Goal: Task Accomplishment & Management: Manage account settings

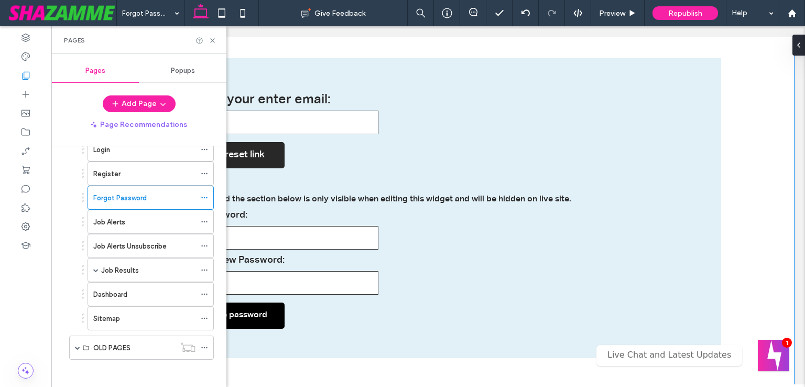
type input "**********"
click at [750, 167] on div "**********" at bounding box center [428, 207] width 733 height 417
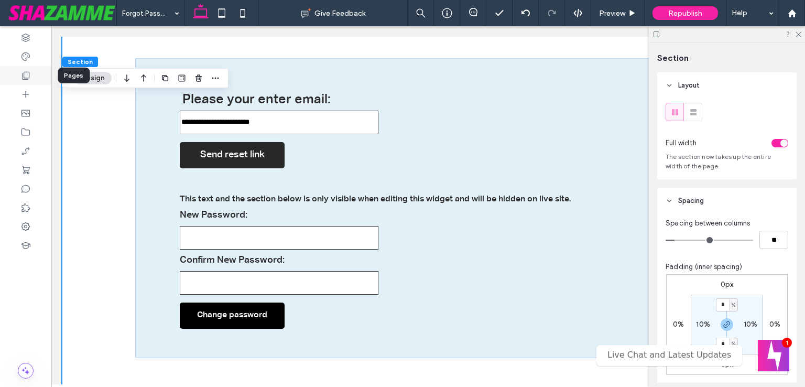
click at [25, 71] on icon at bounding box center [25, 75] width 10 height 10
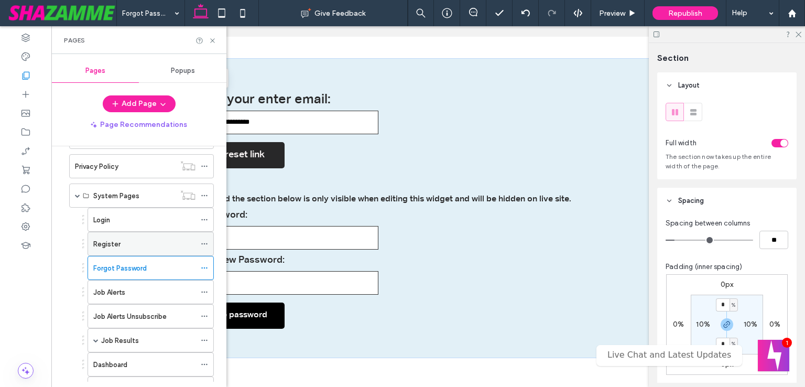
scroll to position [210, 0]
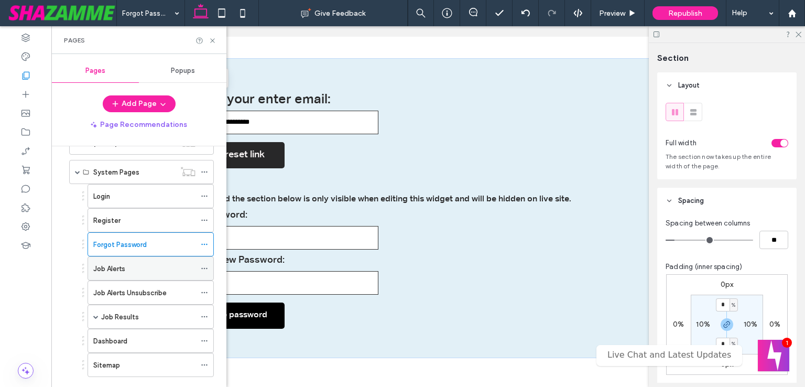
click at [118, 264] on label "Job Alerts" at bounding box center [109, 268] width 32 height 18
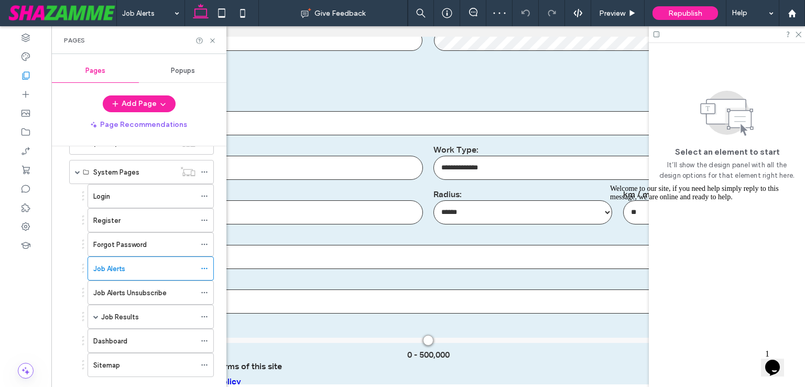
scroll to position [786, 0]
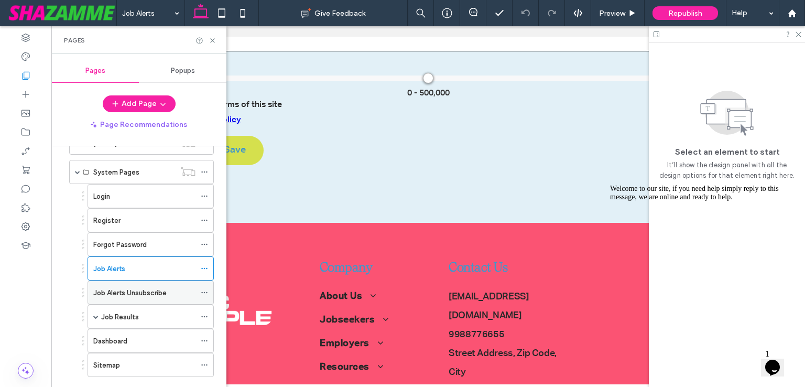
click at [125, 297] on div "Job Alerts Unsubscribe" at bounding box center [144, 292] width 102 height 23
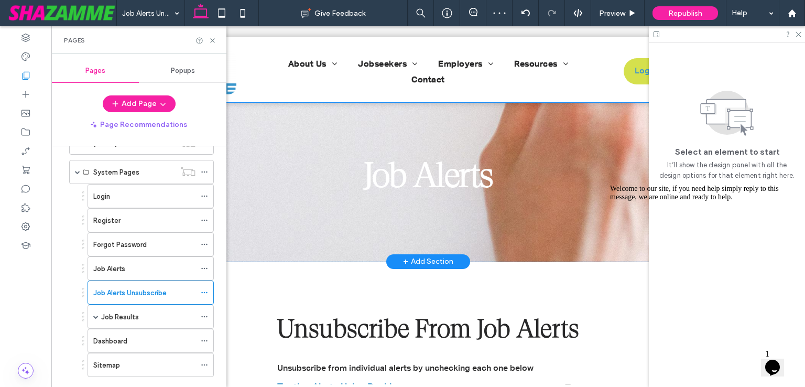
click at [402, 231] on div "Job Alerts" at bounding box center [428, 182] width 733 height 159
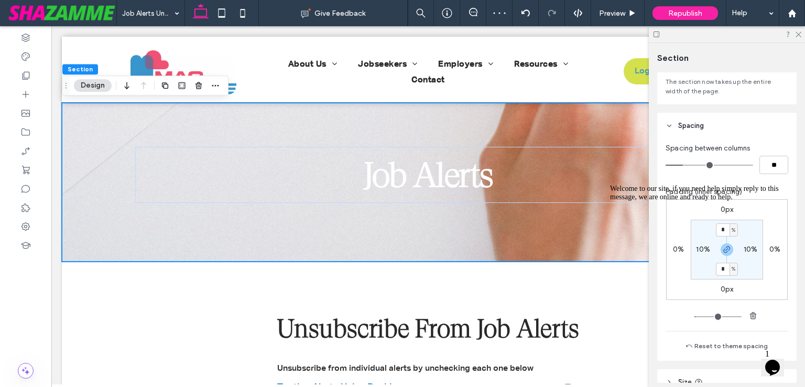
scroll to position [105, 0]
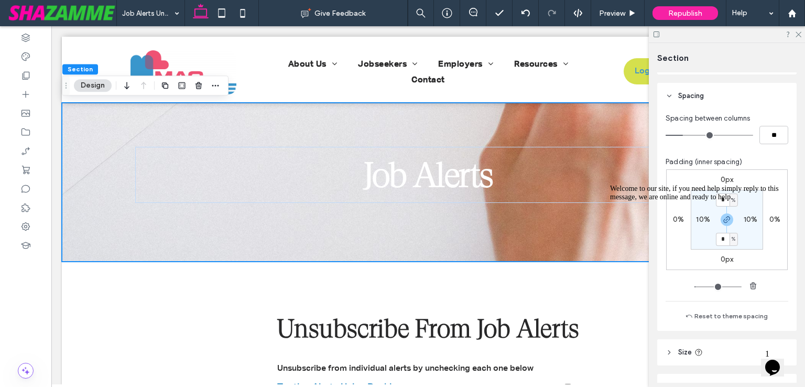
click at [610, 184] on icon "Chat attention grabber" at bounding box center [610, 184] width 0 height 0
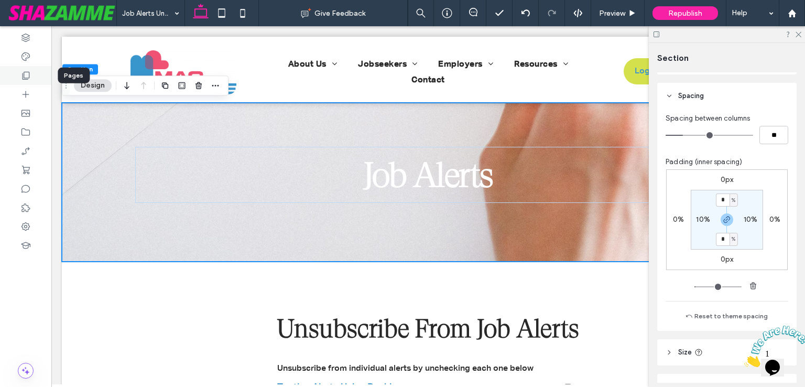
click at [31, 80] on div at bounding box center [25, 75] width 51 height 19
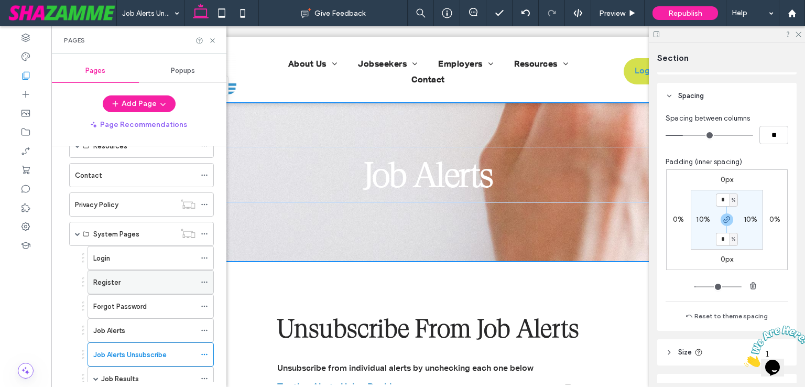
scroll to position [157, 0]
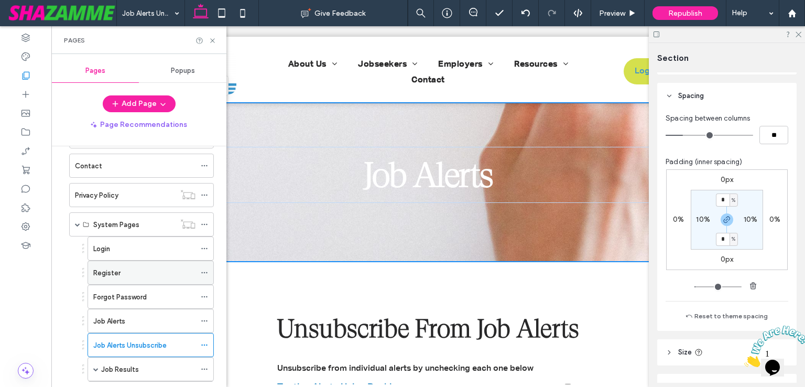
click at [127, 277] on div "Register" at bounding box center [144, 272] width 102 height 23
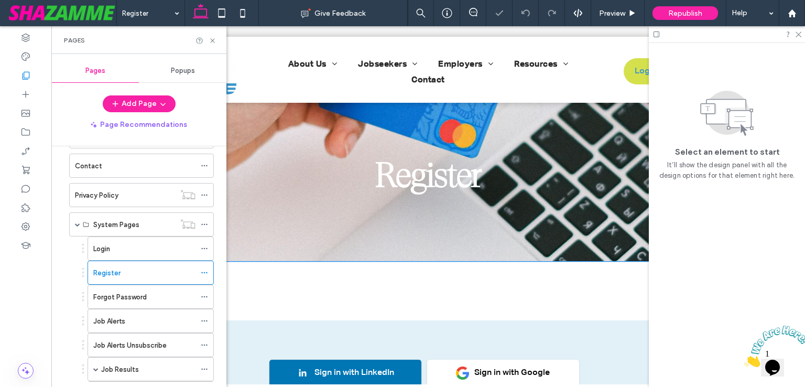
type input "**********"
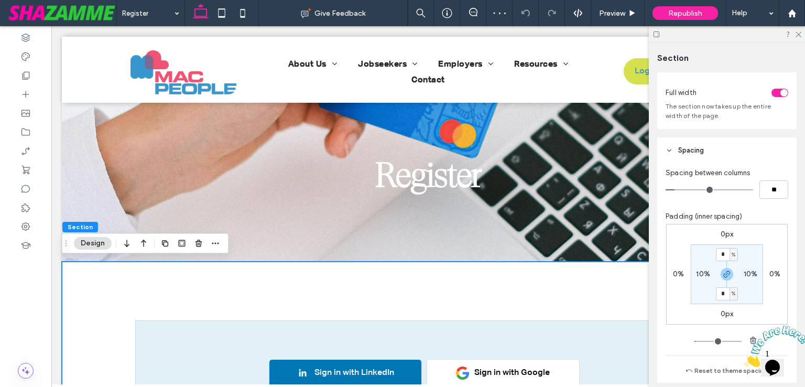
scroll to position [105, 0]
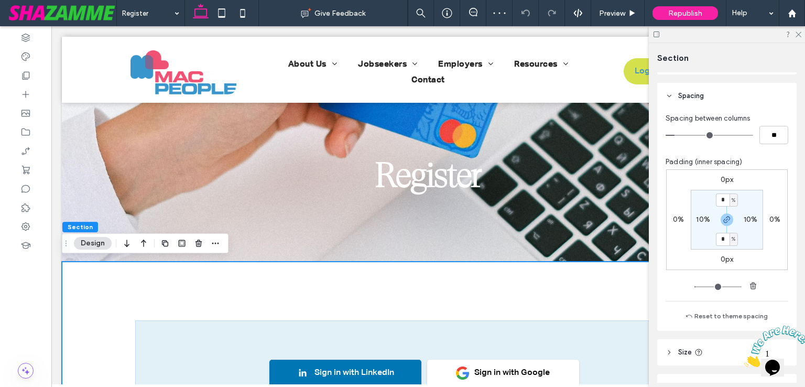
click at [731, 244] on div "%" at bounding box center [734, 239] width 6 height 10
click at [727, 261] on div "px" at bounding box center [727, 256] width 15 height 18
type input "*****"
type input "***"
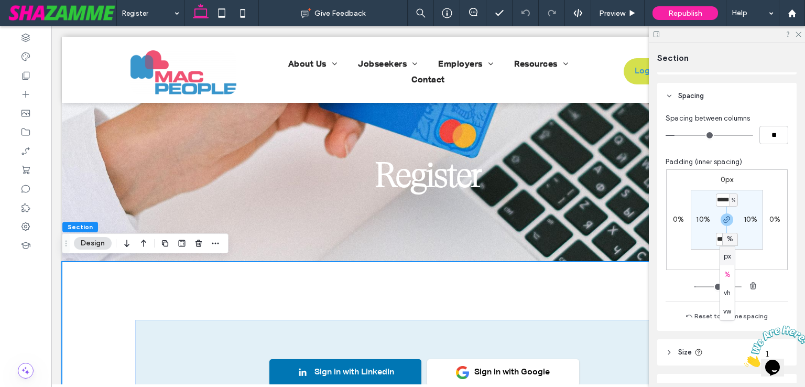
type input "**********"
click at [731, 239] on span "px" at bounding box center [733, 239] width 5 height 10
click at [727, 271] on span "%" at bounding box center [727, 274] width 6 height 10
type input "*"
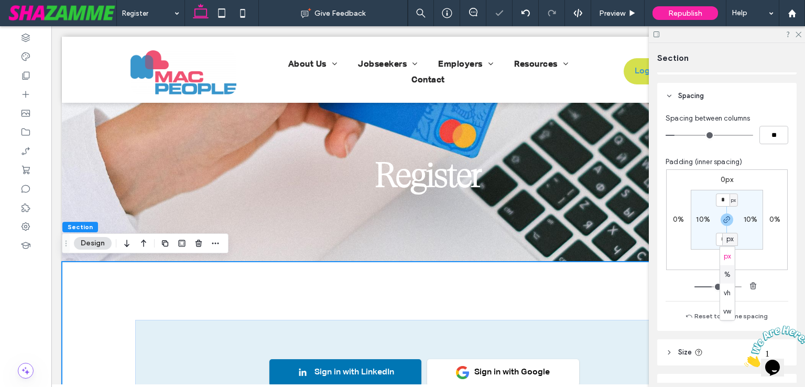
type input "*"
type input "**********"
click at [29, 75] on use at bounding box center [26, 76] width 7 height 8
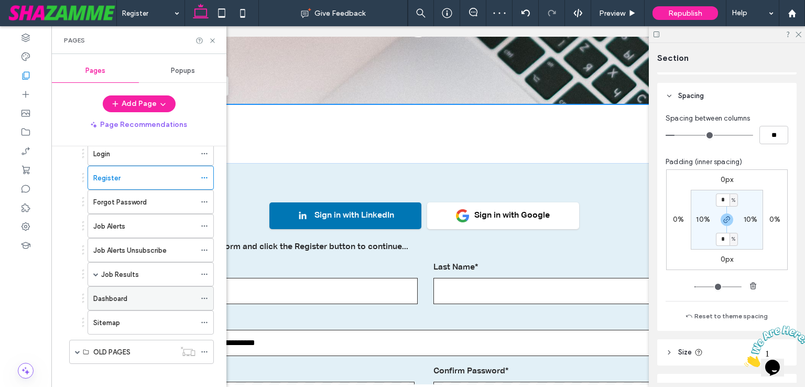
scroll to position [256, 0]
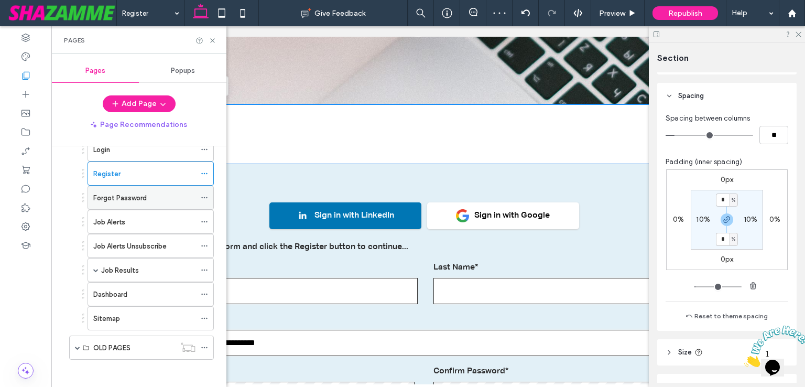
click at [119, 197] on label "Forgot Password" at bounding box center [119, 198] width 53 height 18
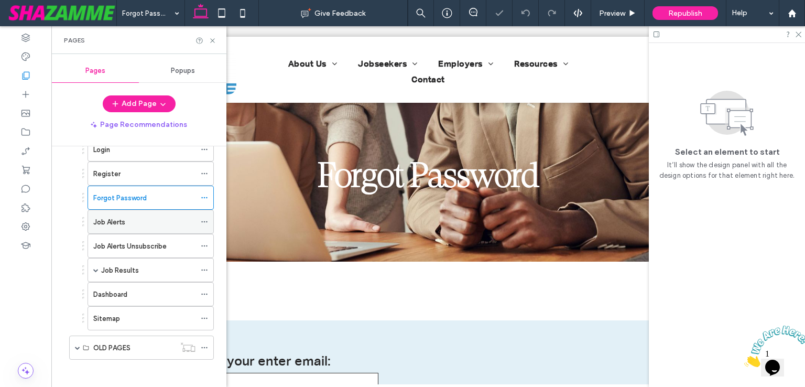
click at [119, 222] on label "Job Alerts" at bounding box center [109, 222] width 32 height 18
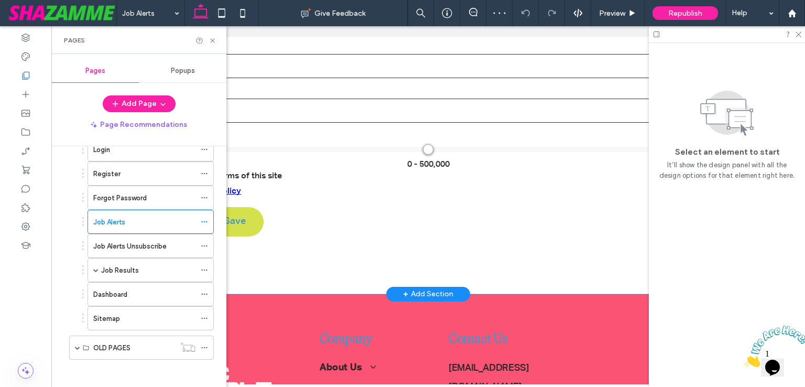
scroll to position [734, 0]
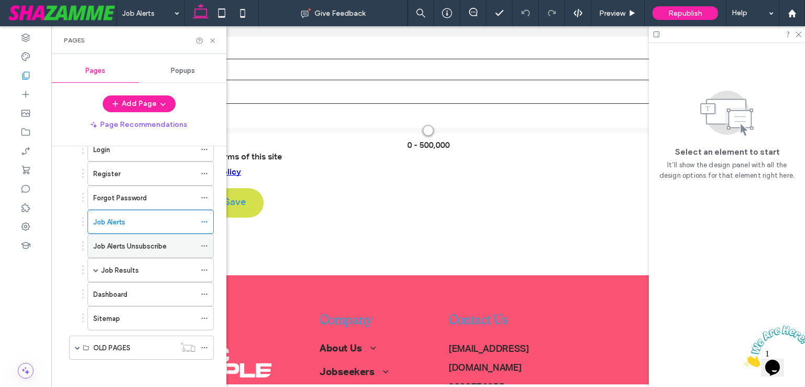
click at [138, 245] on label "Job Alerts Unsubscribe" at bounding box center [129, 246] width 73 height 18
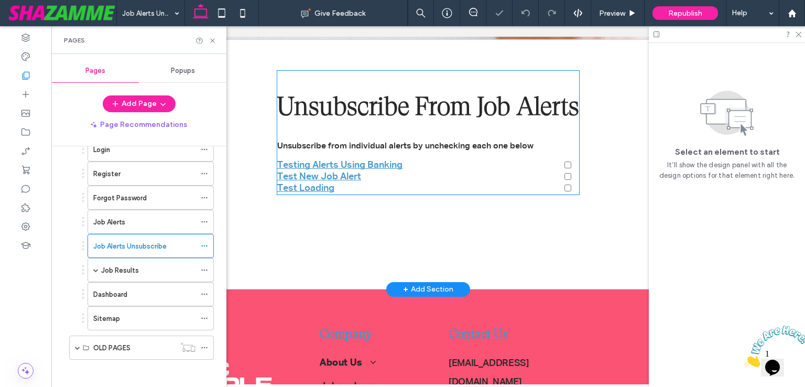
scroll to position [314, 0]
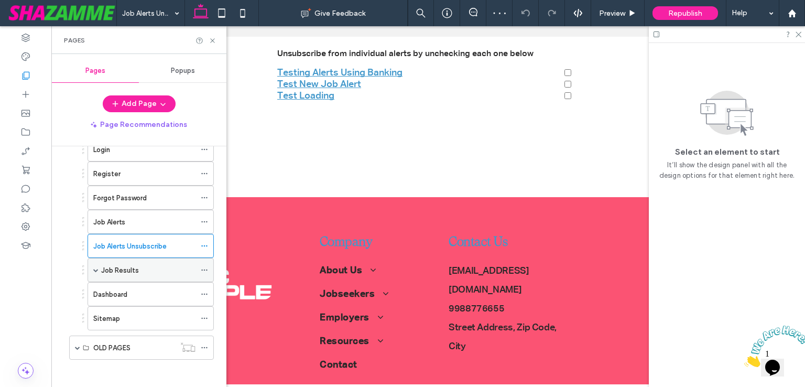
click at [104, 271] on label "Job Results" at bounding box center [120, 270] width 38 height 18
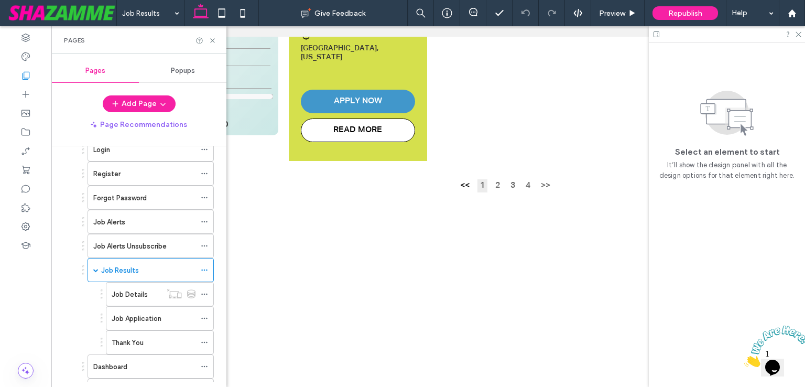
scroll to position [786, 0]
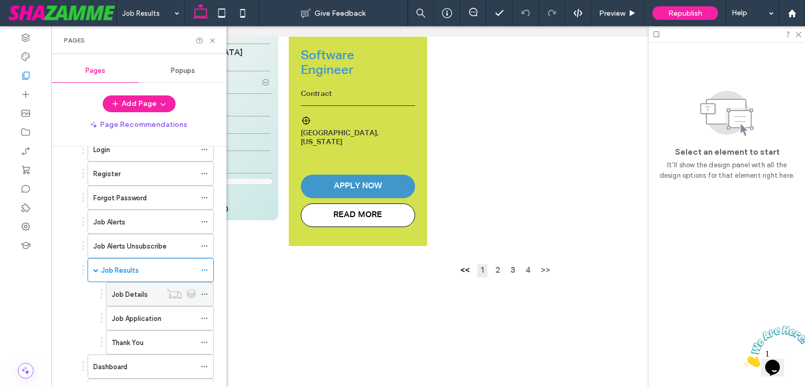
click at [138, 293] on label "Job Details" at bounding box center [130, 294] width 36 height 18
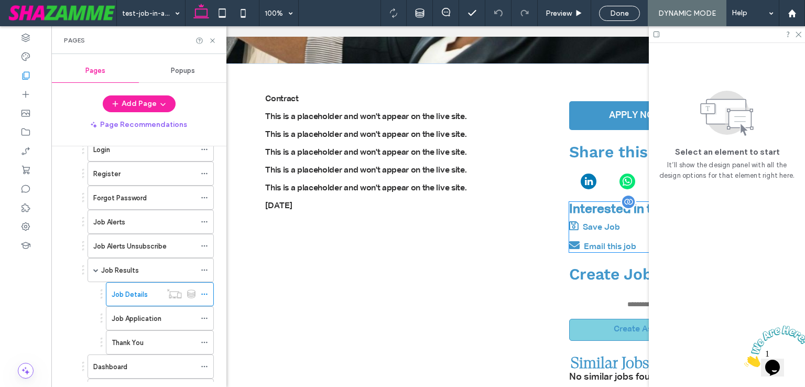
scroll to position [105, 0]
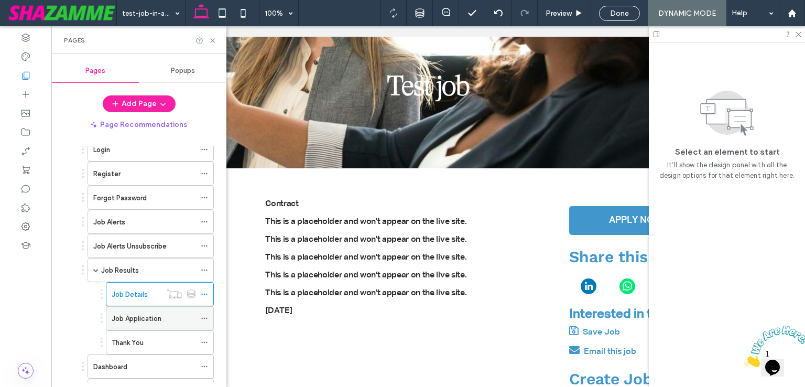
click at [132, 315] on label "Job Application" at bounding box center [137, 318] width 50 height 18
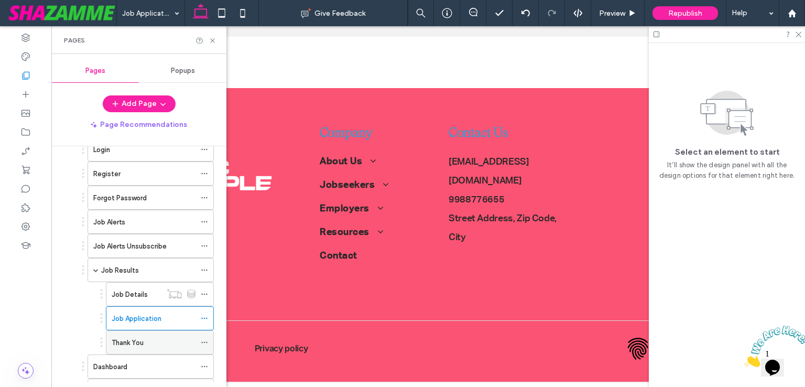
scroll to position [622, 0]
click at [150, 337] on div "Thank You" at bounding box center [154, 342] width 84 height 11
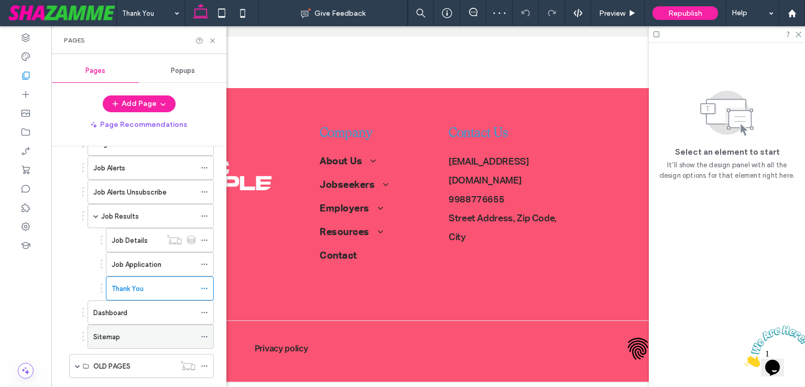
scroll to position [328, 0]
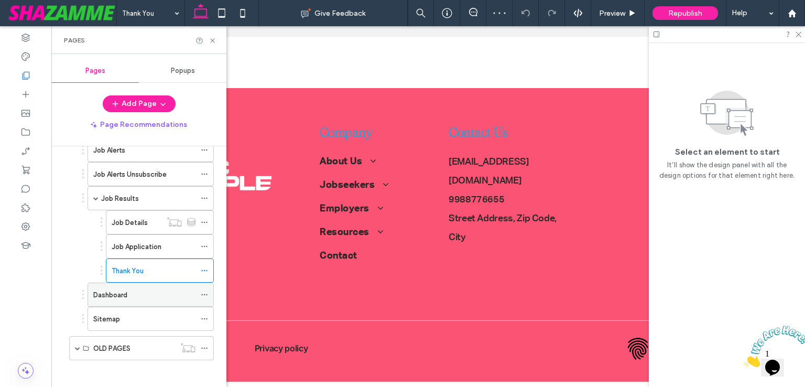
click at [147, 290] on div "Dashboard" at bounding box center [144, 294] width 102 height 11
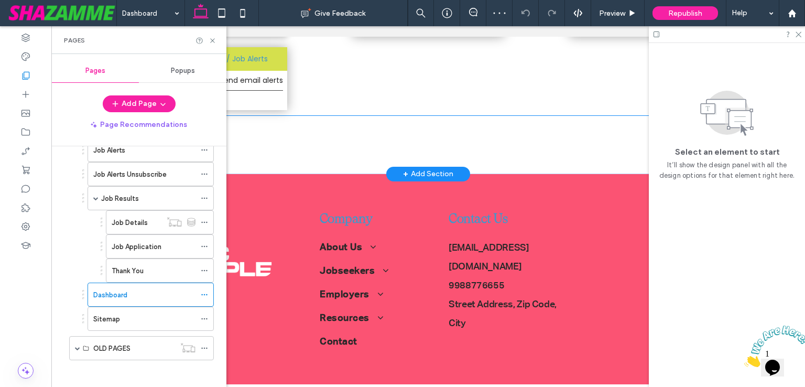
scroll to position [524, 0]
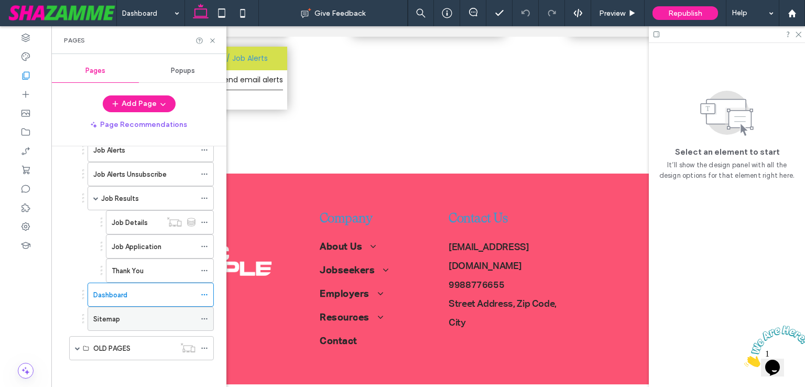
click at [106, 312] on label "Sitemap" at bounding box center [106, 319] width 27 height 18
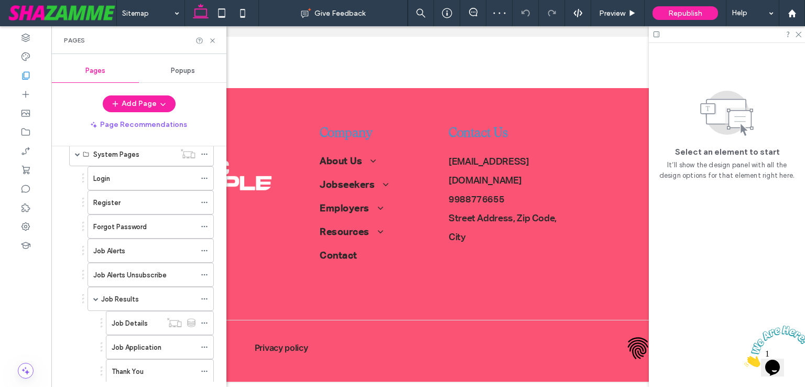
scroll to position [223, 0]
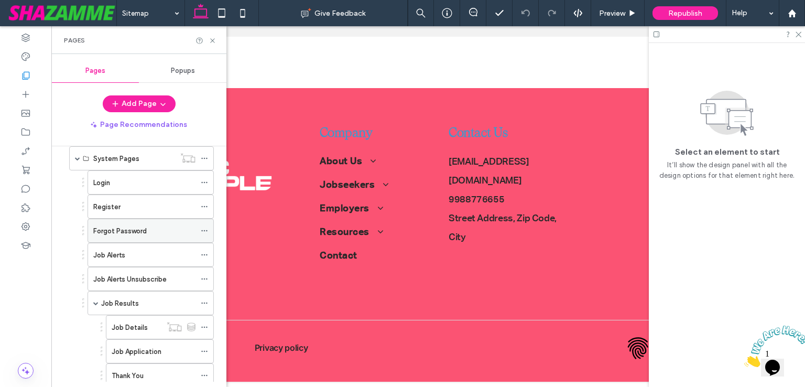
click at [116, 223] on label "Forgot Password" at bounding box center [119, 231] width 53 height 18
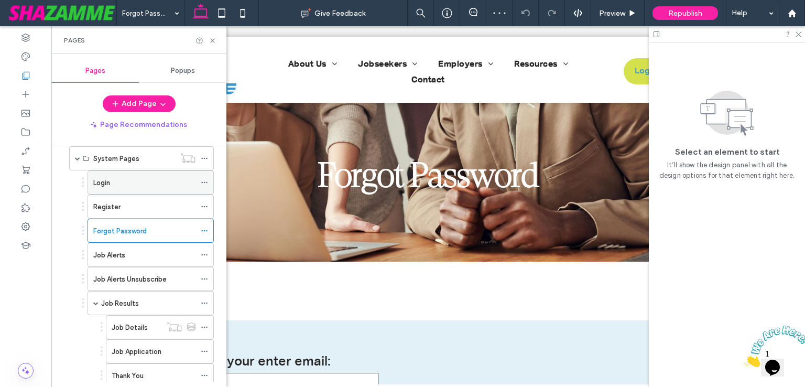
click at [138, 178] on div "Login" at bounding box center [144, 182] width 102 height 11
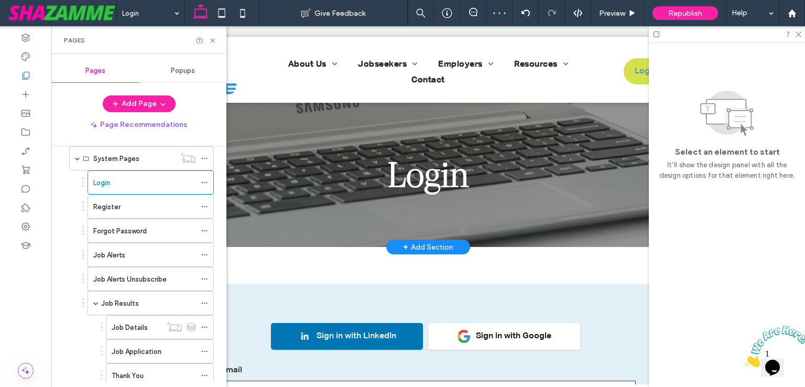
type input "**********"
click at [505, 232] on div "Login" at bounding box center [428, 175] width 629 height 144
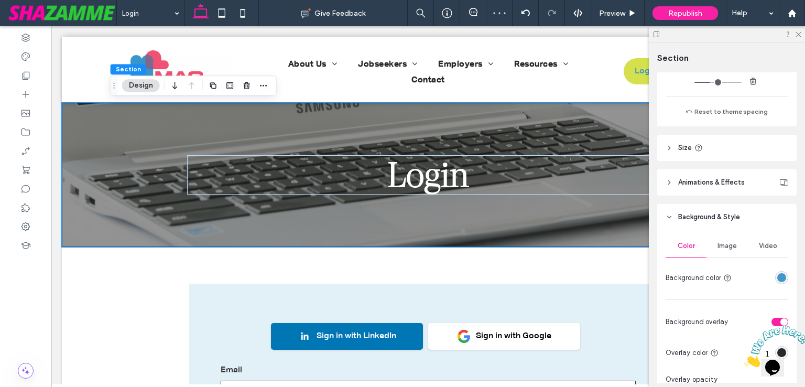
scroll to position [367, 0]
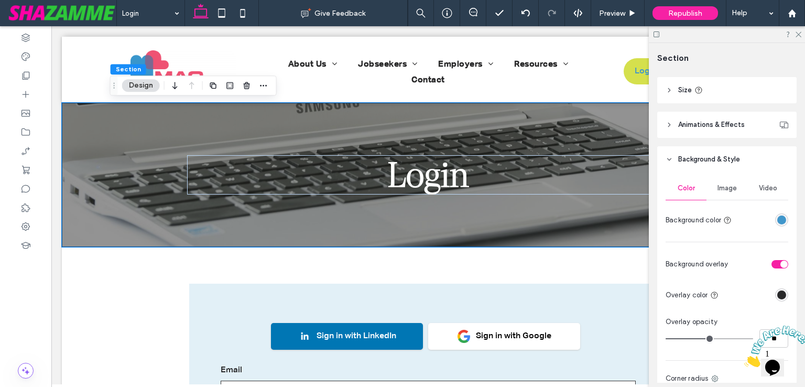
click at [744, 359] on icon "Close" at bounding box center [744, 363] width 0 height 9
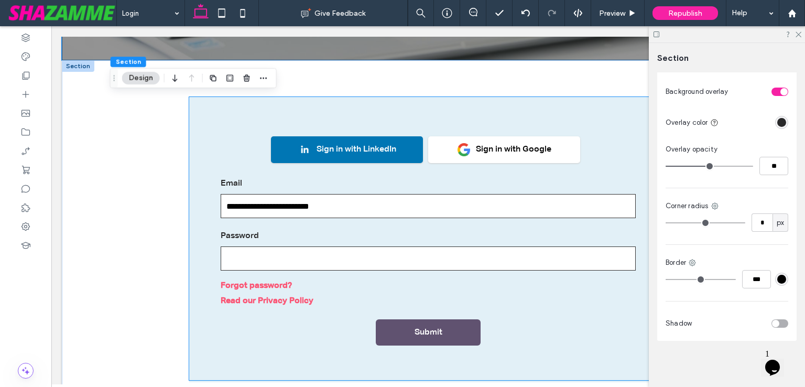
scroll to position [210, 0]
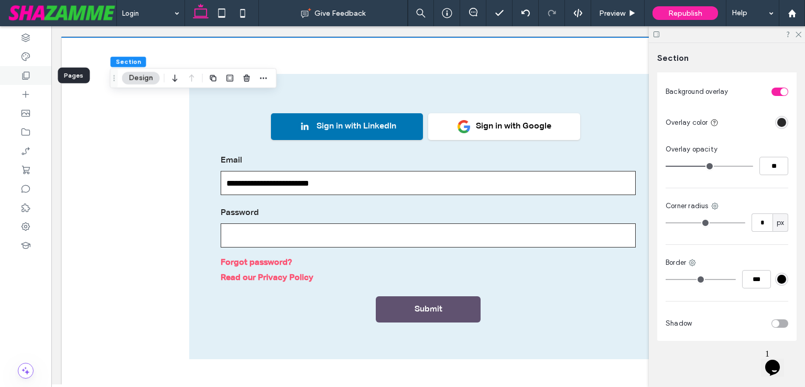
click at [27, 78] on use at bounding box center [26, 76] width 7 height 8
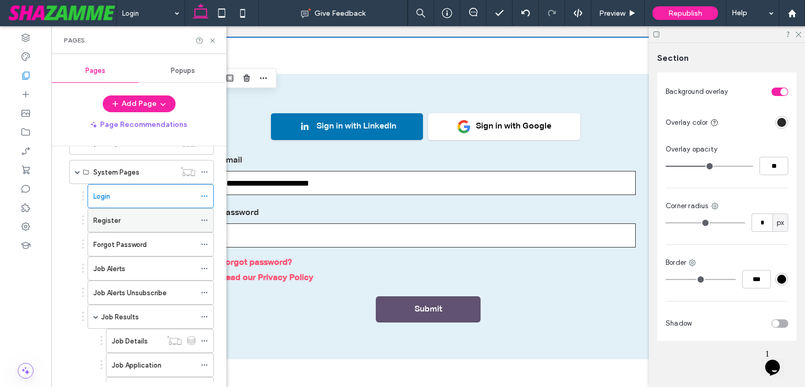
click at [122, 215] on div "Register" at bounding box center [144, 220] width 102 height 11
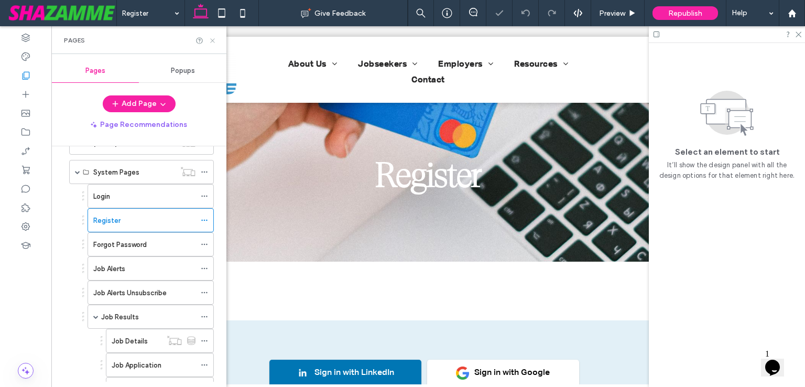
click at [214, 38] on use at bounding box center [212, 40] width 4 height 4
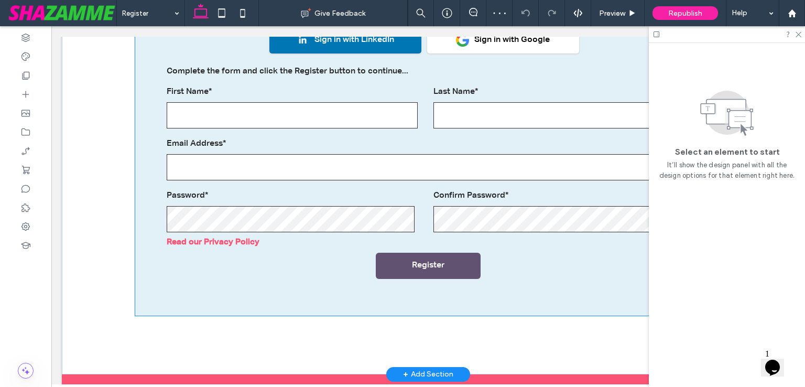
scroll to position [314, 0]
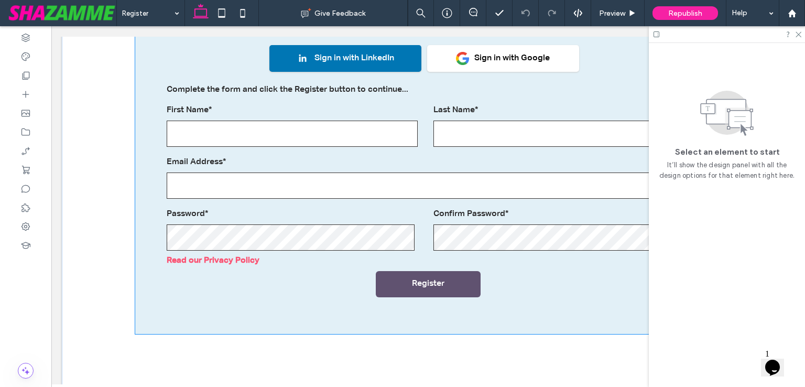
type input "**********"
click at [314, 256] on link "Read our Privacy Policy" at bounding box center [428, 261] width 523 height 10
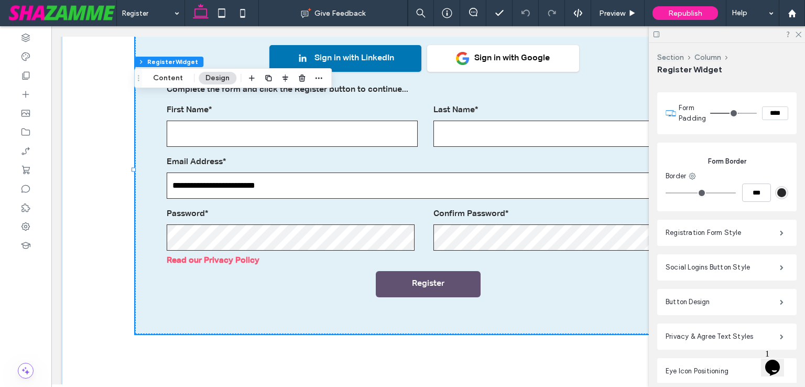
scroll to position [262, 0]
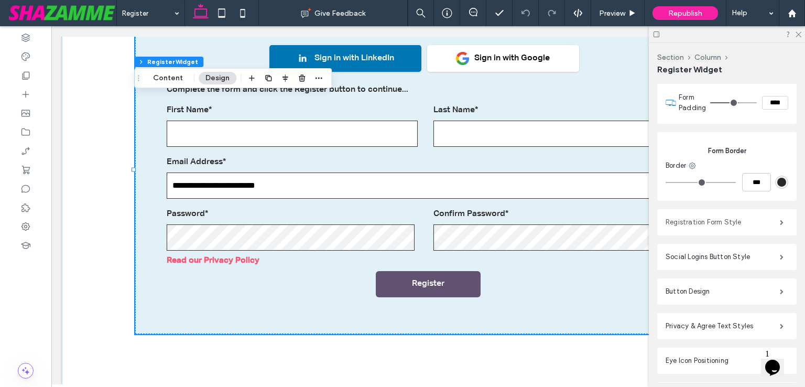
click at [704, 218] on label "Registration Form Style" at bounding box center [723, 222] width 114 height 21
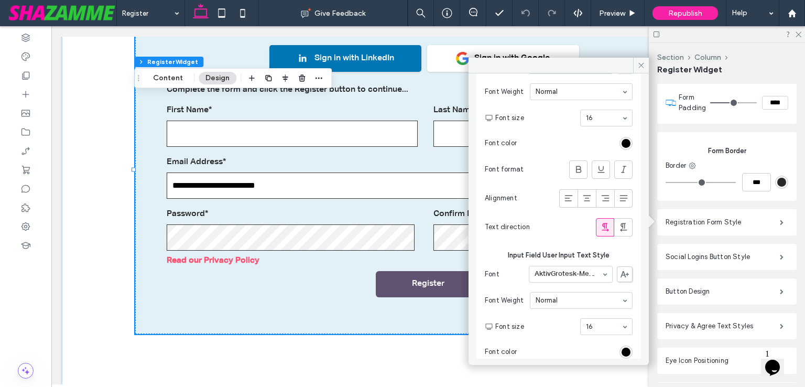
scroll to position [1091, 0]
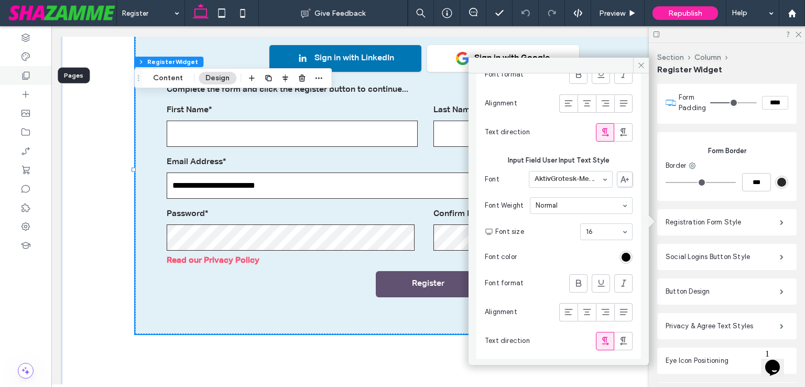
click at [29, 75] on use at bounding box center [26, 76] width 7 height 8
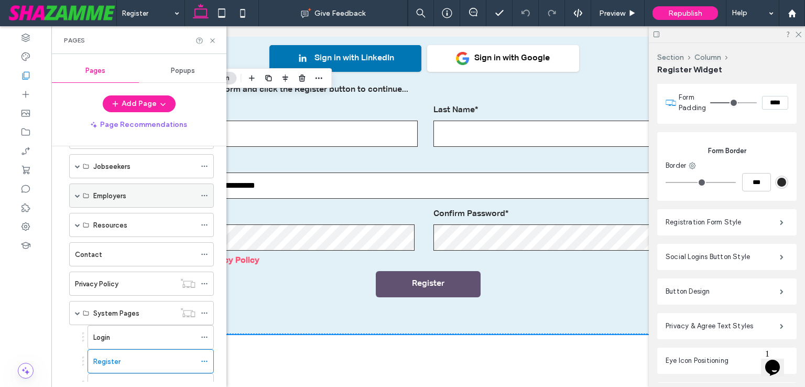
scroll to position [210, 0]
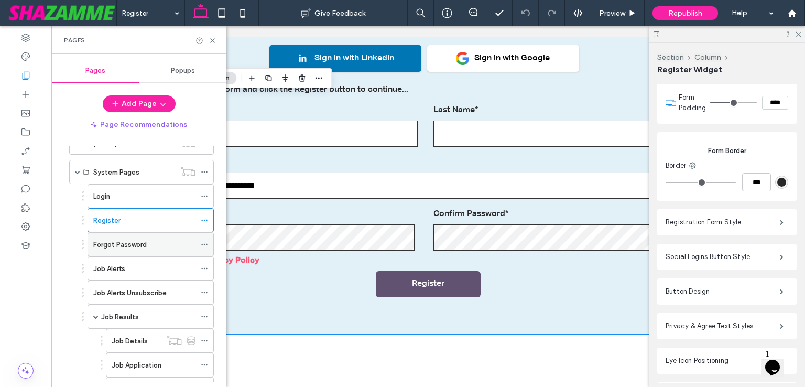
click at [118, 250] on div "Forgot Password" at bounding box center [144, 244] width 102 height 23
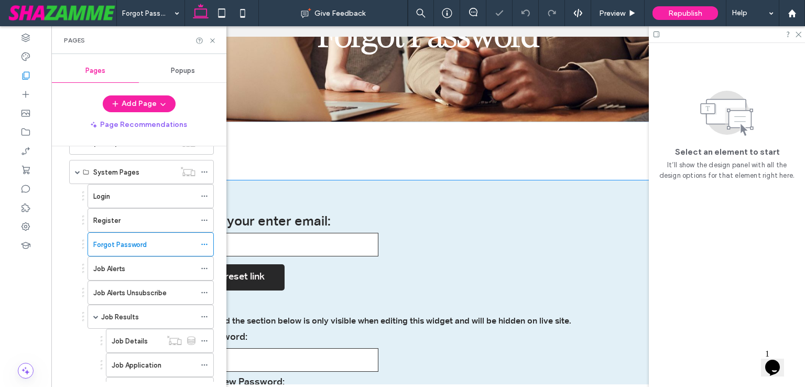
scroll to position [157, 0]
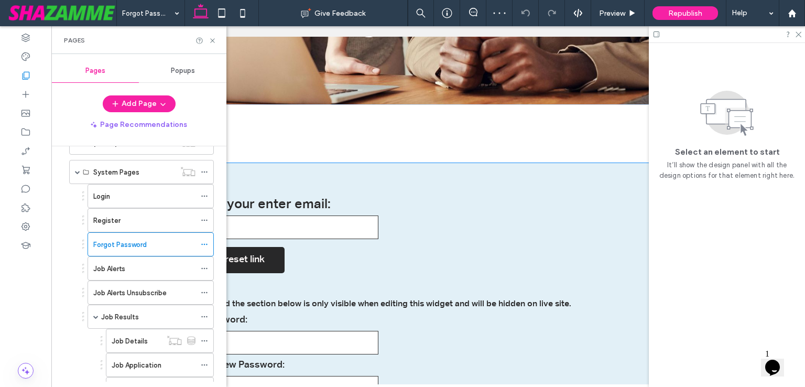
type input "**********"
click at [361, 273] on div at bounding box center [428, 281] width 497 height 16
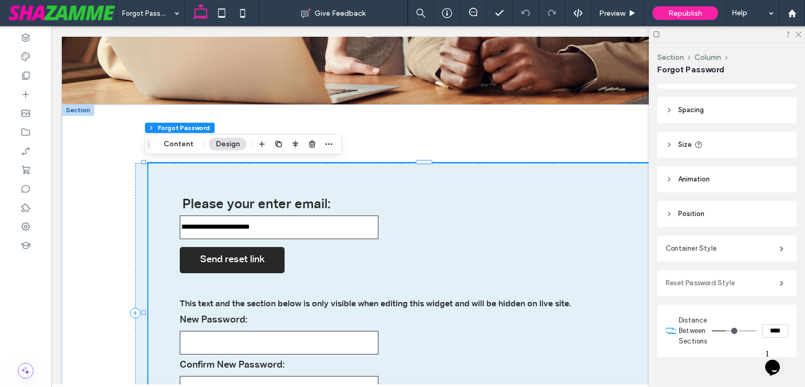
scroll to position [43, 0]
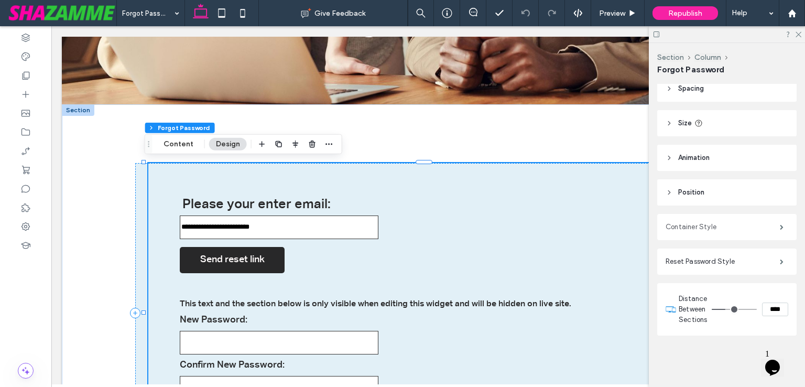
click at [701, 224] on label "Container Style" at bounding box center [723, 226] width 114 height 21
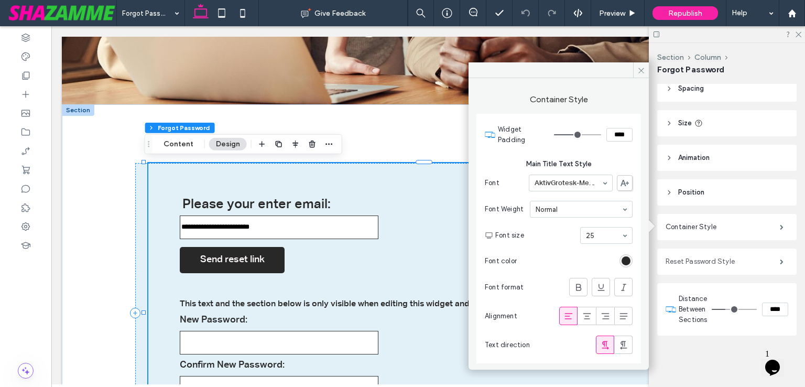
click at [714, 259] on label "Reset Password Style" at bounding box center [723, 261] width 114 height 21
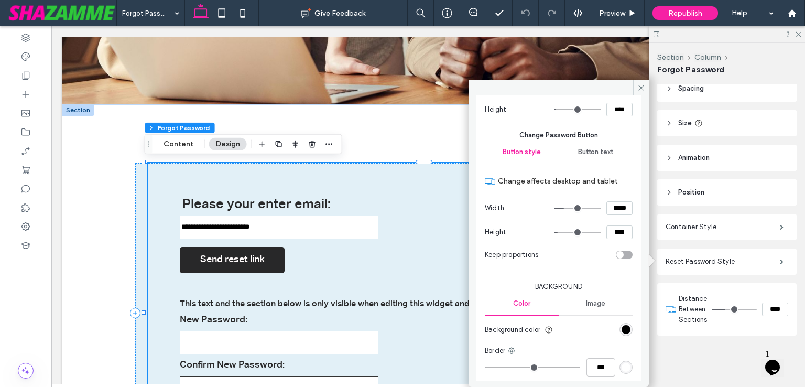
scroll to position [367, 0]
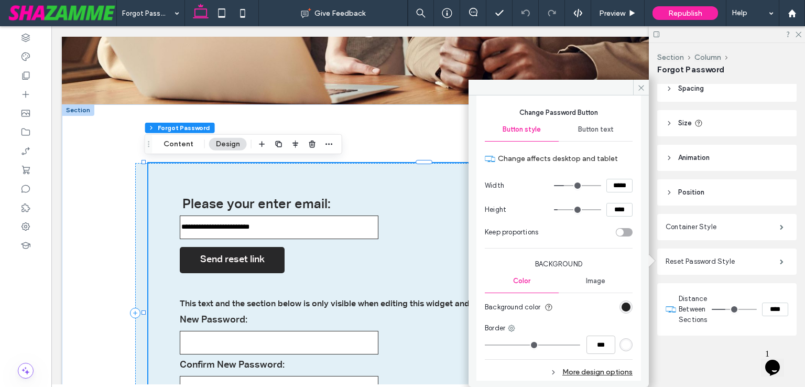
click at [622, 307] on div "rgb(0, 0, 0)" at bounding box center [626, 306] width 9 height 9
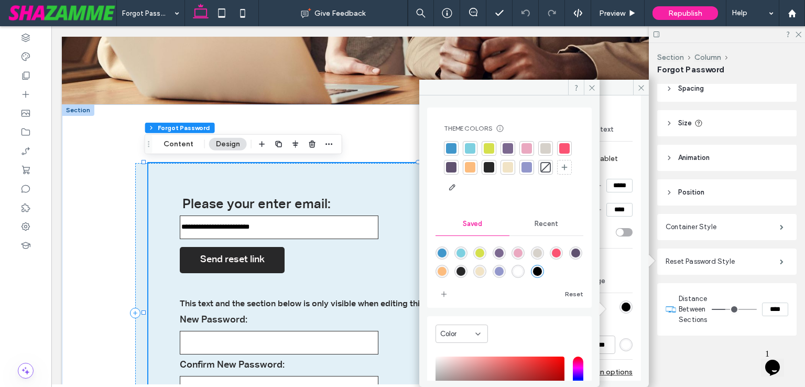
scroll to position [0, 0]
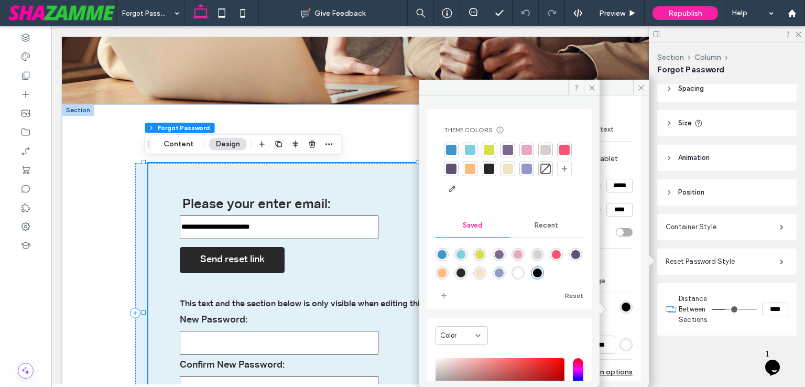
click at [629, 279] on div "Field Spacing *** Labels Text Style Font AktivGrotesk-Medium Font Weight Normal…" at bounding box center [558, 87] width 165 height 646
click at [614, 341] on div "More design options" at bounding box center [559, 342] width 148 height 14
click at [591, 89] on icon at bounding box center [592, 88] width 8 height 8
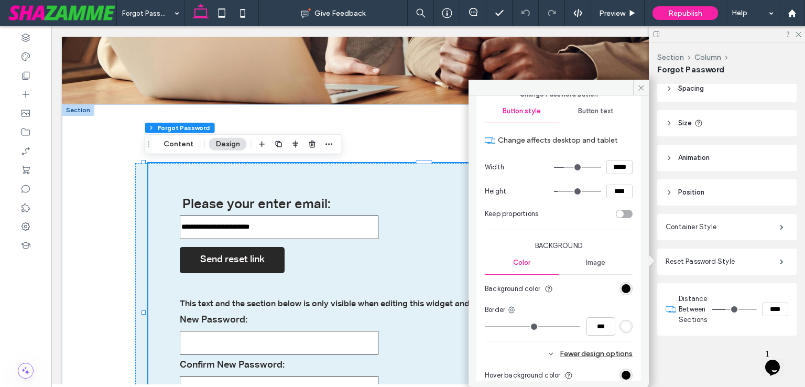
scroll to position [364, 0]
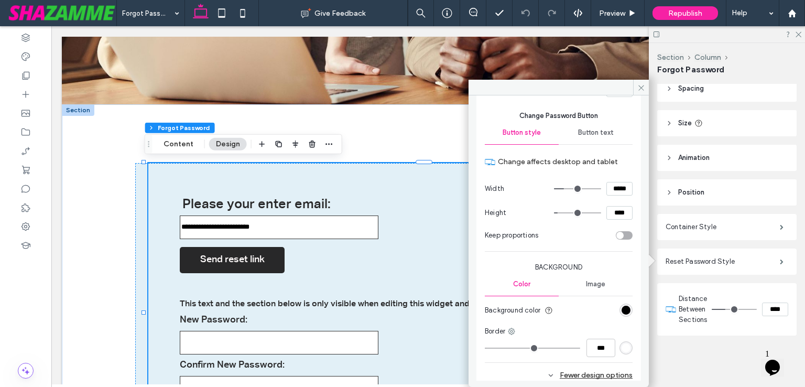
click at [592, 137] on span "Button text" at bounding box center [596, 132] width 36 height 8
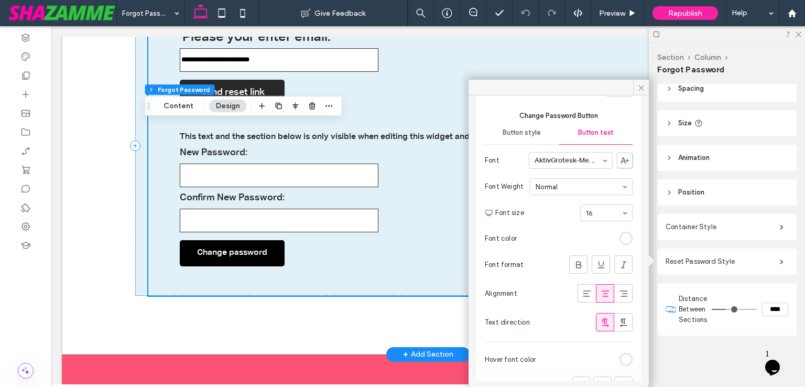
scroll to position [367, 0]
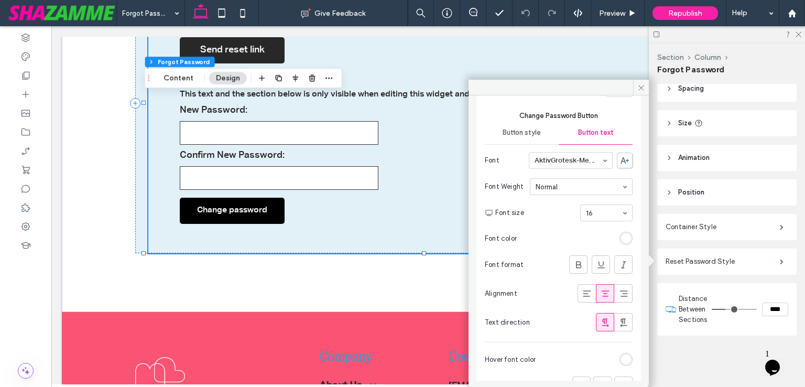
click at [531, 128] on div "Button style" at bounding box center [522, 132] width 74 height 23
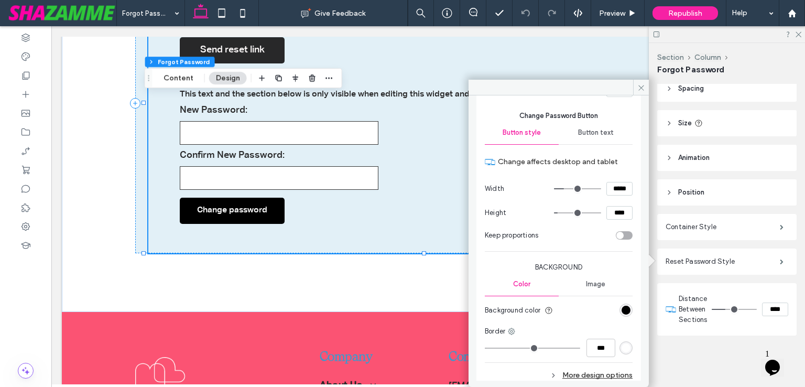
type input "***"
type input "*****"
type input "***"
click at [578, 188] on input "range" at bounding box center [577, 188] width 47 height 1
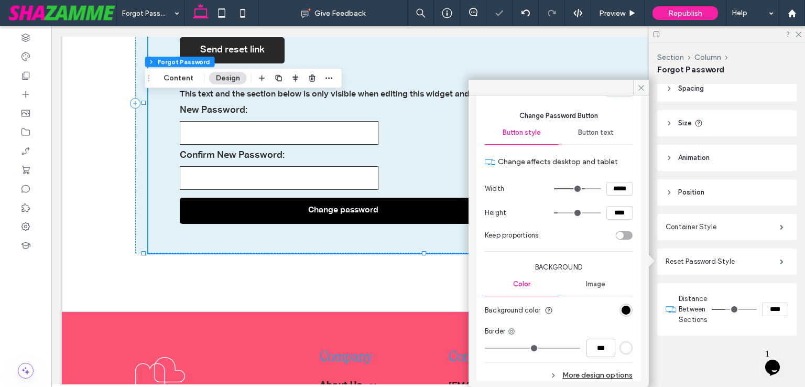
click at [619, 191] on input "*****" at bounding box center [619, 189] width 26 height 14
type input "*****"
type input "***"
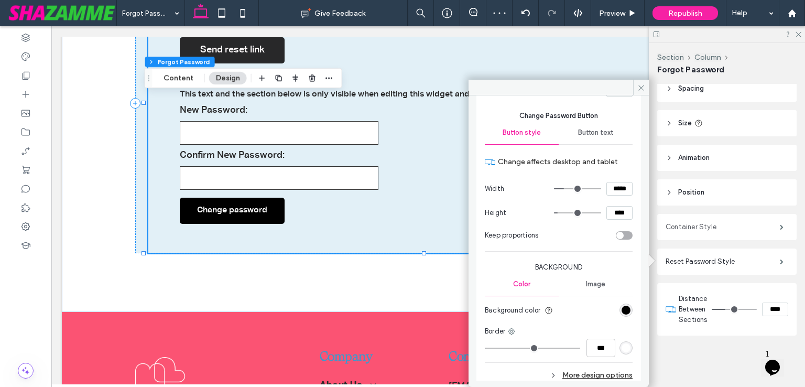
click at [691, 233] on label "Container Style" at bounding box center [723, 226] width 114 height 21
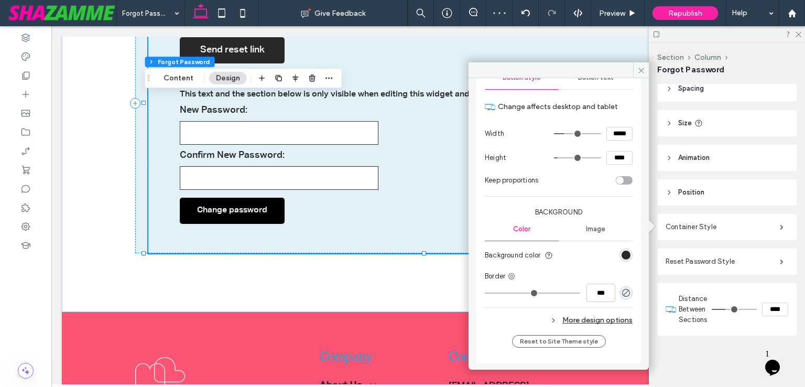
scroll to position [472, 0]
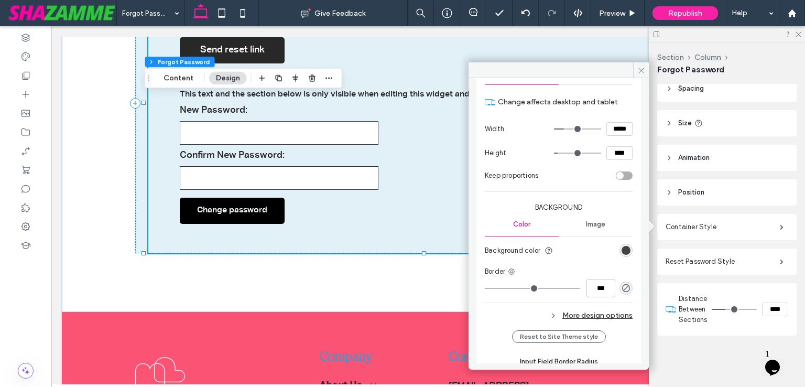
click at [623, 250] on div "rgb(40, 40, 41)" at bounding box center [626, 250] width 9 height 9
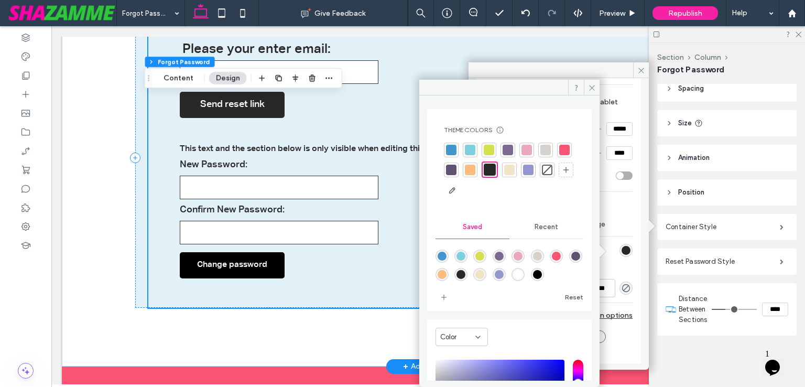
scroll to position [262, 0]
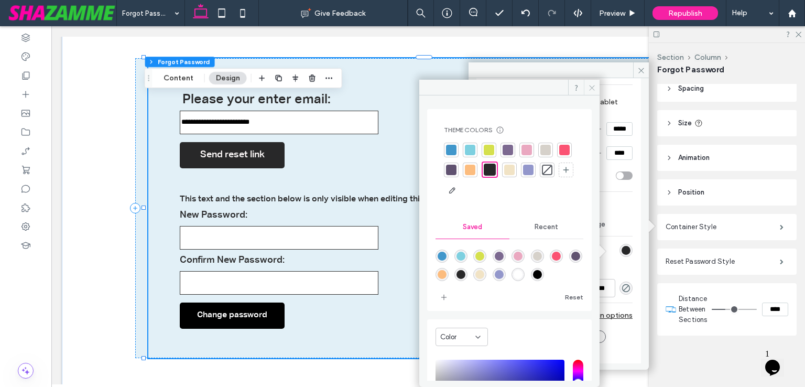
click at [590, 85] on use at bounding box center [591, 87] width 5 height 5
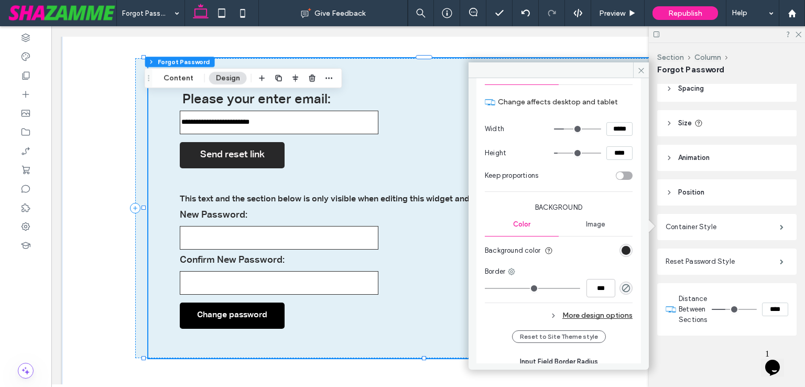
scroll to position [419, 0]
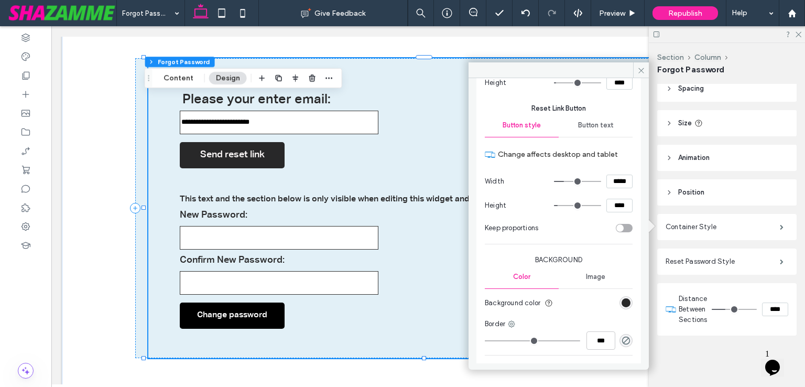
click at [600, 124] on span "Button text" at bounding box center [596, 125] width 36 height 8
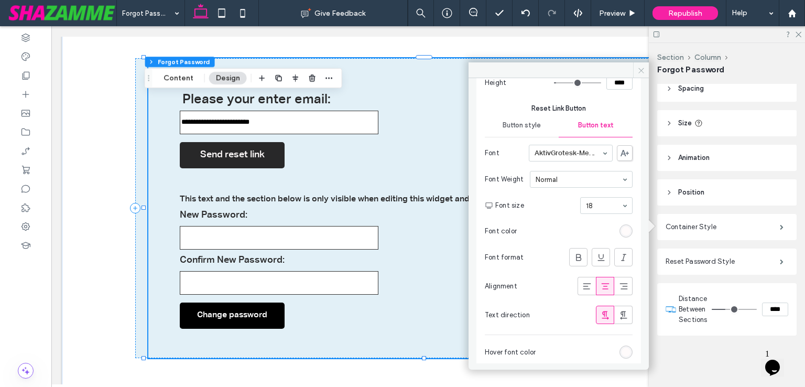
drag, startPoint x: 640, startPoint y: 68, endPoint x: 588, endPoint y: 41, distance: 58.1
click at [640, 68] on icon at bounding box center [641, 71] width 8 height 8
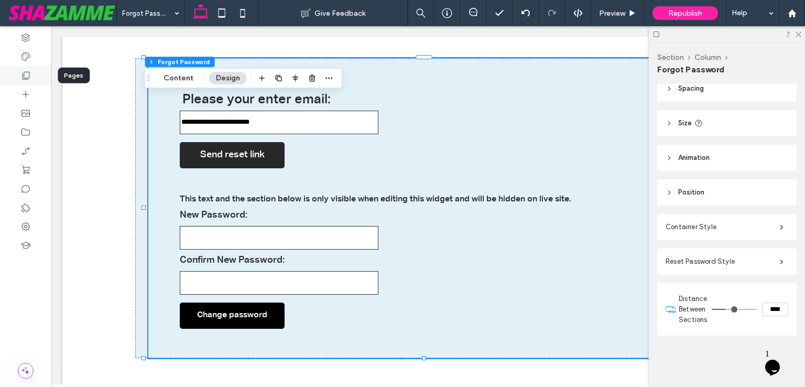
click at [27, 72] on use at bounding box center [26, 76] width 7 height 8
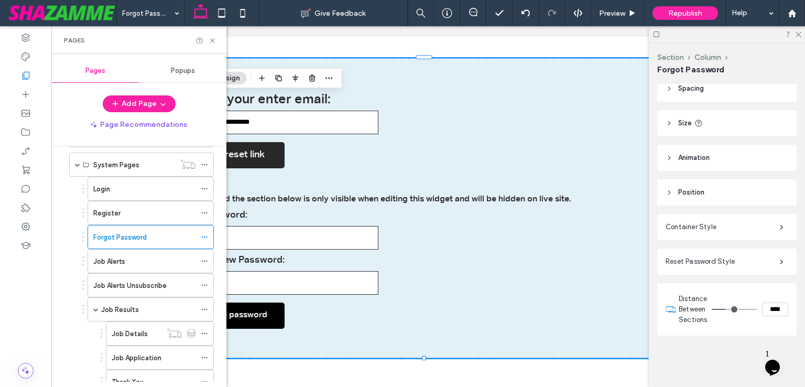
scroll to position [262, 0]
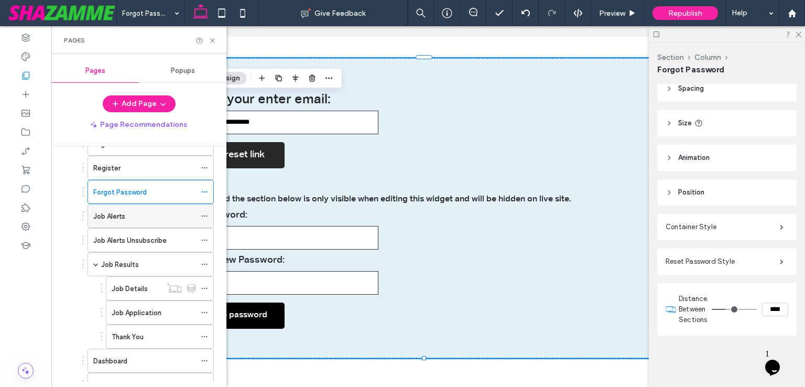
click at [122, 220] on div "Job Alerts" at bounding box center [144, 215] width 102 height 23
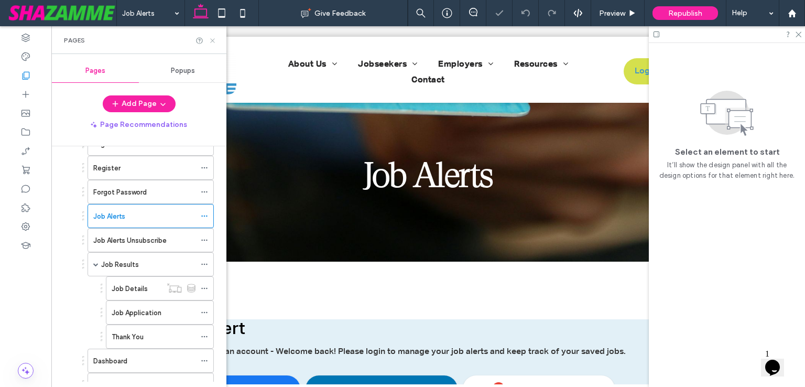
click at [213, 41] on icon at bounding box center [213, 41] width 8 height 8
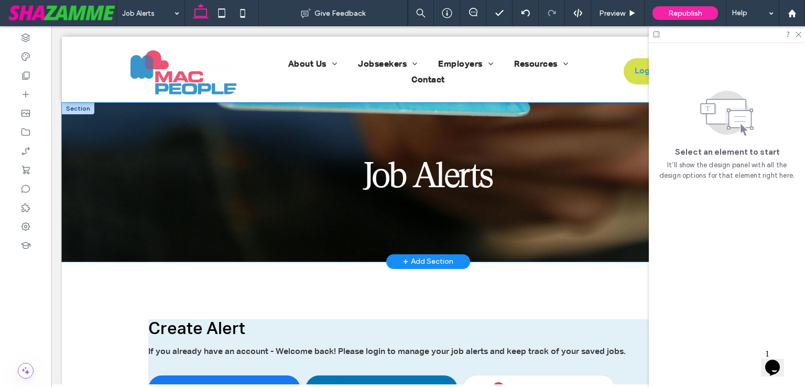
click at [509, 112] on div "Job Alerts" at bounding box center [428, 182] width 733 height 159
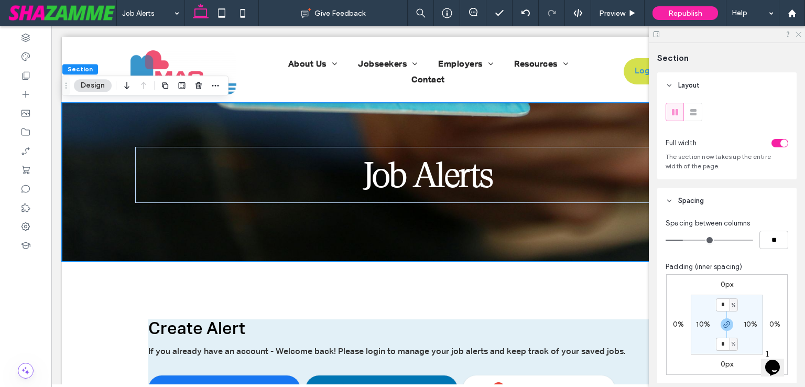
click at [798, 34] on use at bounding box center [799, 35] width 6 height 6
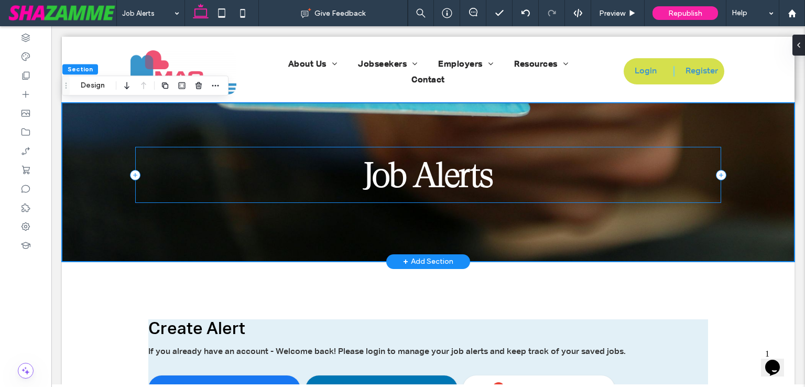
click at [442, 201] on div "Job Alerts" at bounding box center [428, 175] width 586 height 56
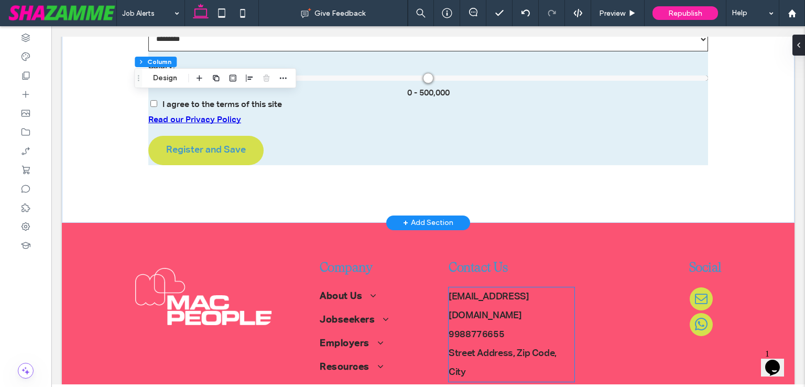
scroll to position [919, 0]
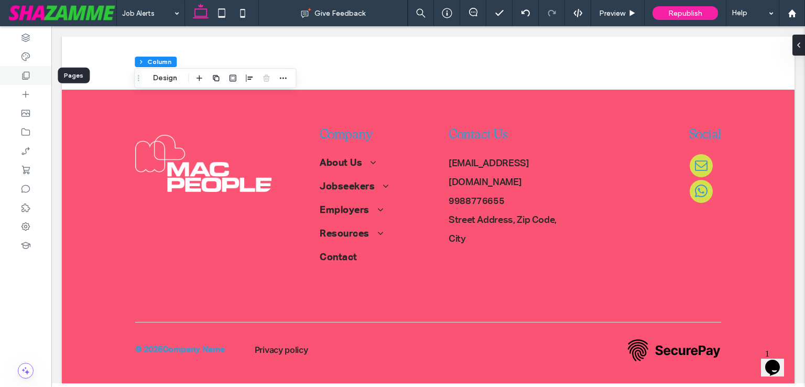
click at [20, 74] on icon at bounding box center [25, 75] width 10 height 10
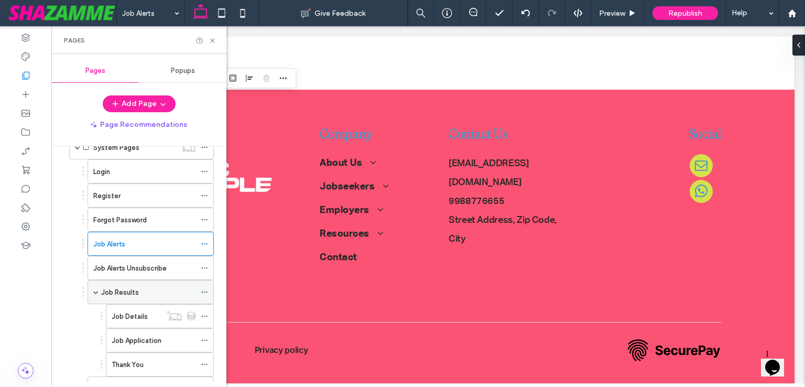
scroll to position [210, 0]
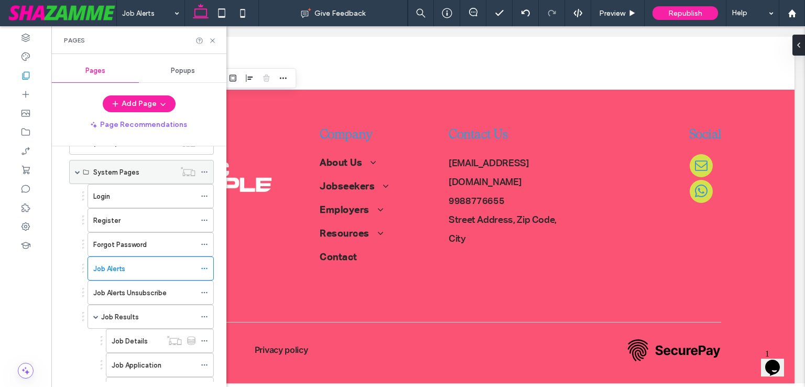
click at [78, 169] on span at bounding box center [77, 171] width 5 height 5
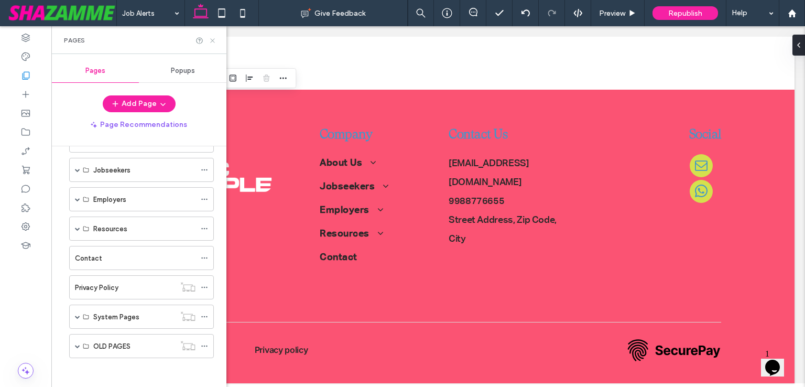
click at [210, 38] on icon at bounding box center [213, 41] width 8 height 8
